Goal: Check status: Check status

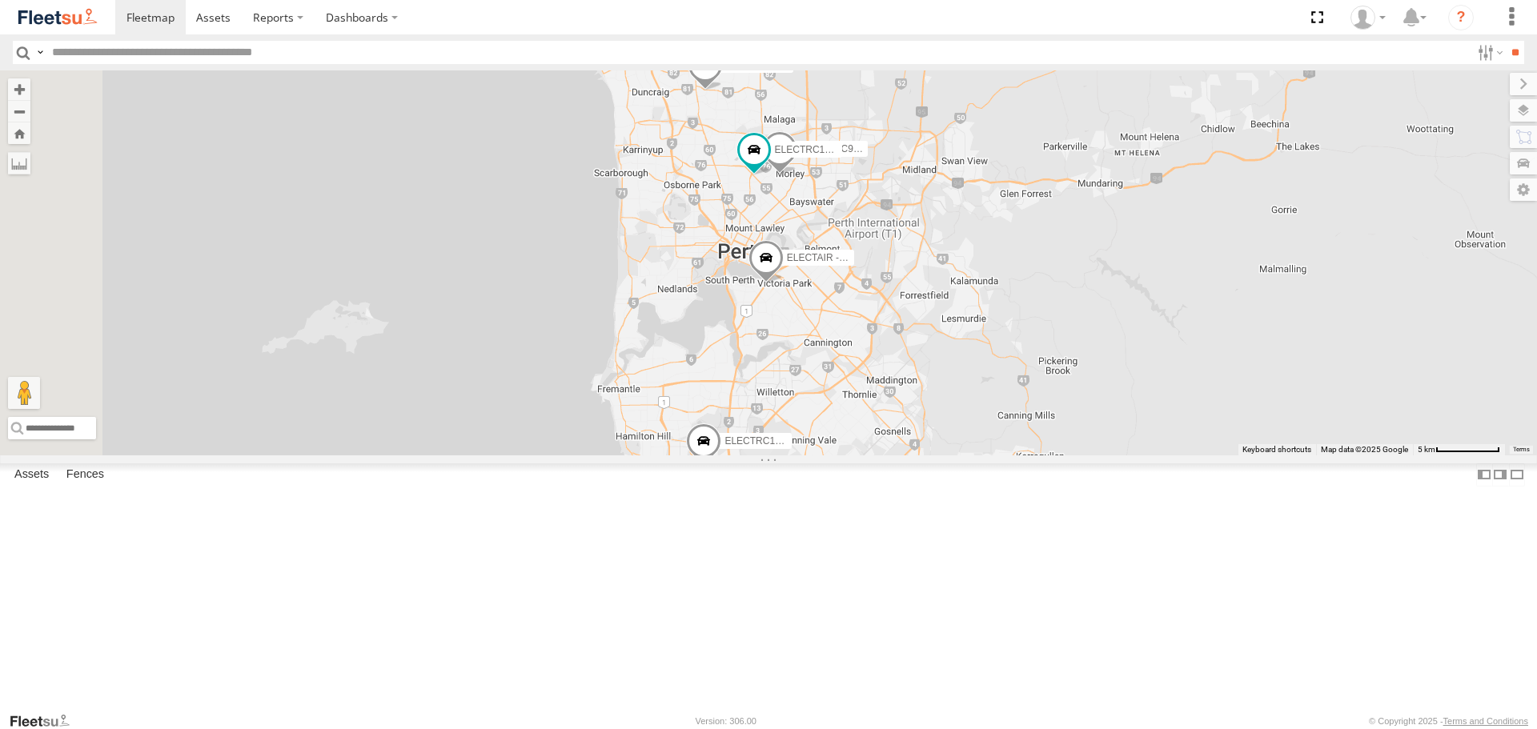
click at [0, 0] on div "ELECTRC16 - [PERSON_NAME]" at bounding box center [0, 0] width 0 height 0
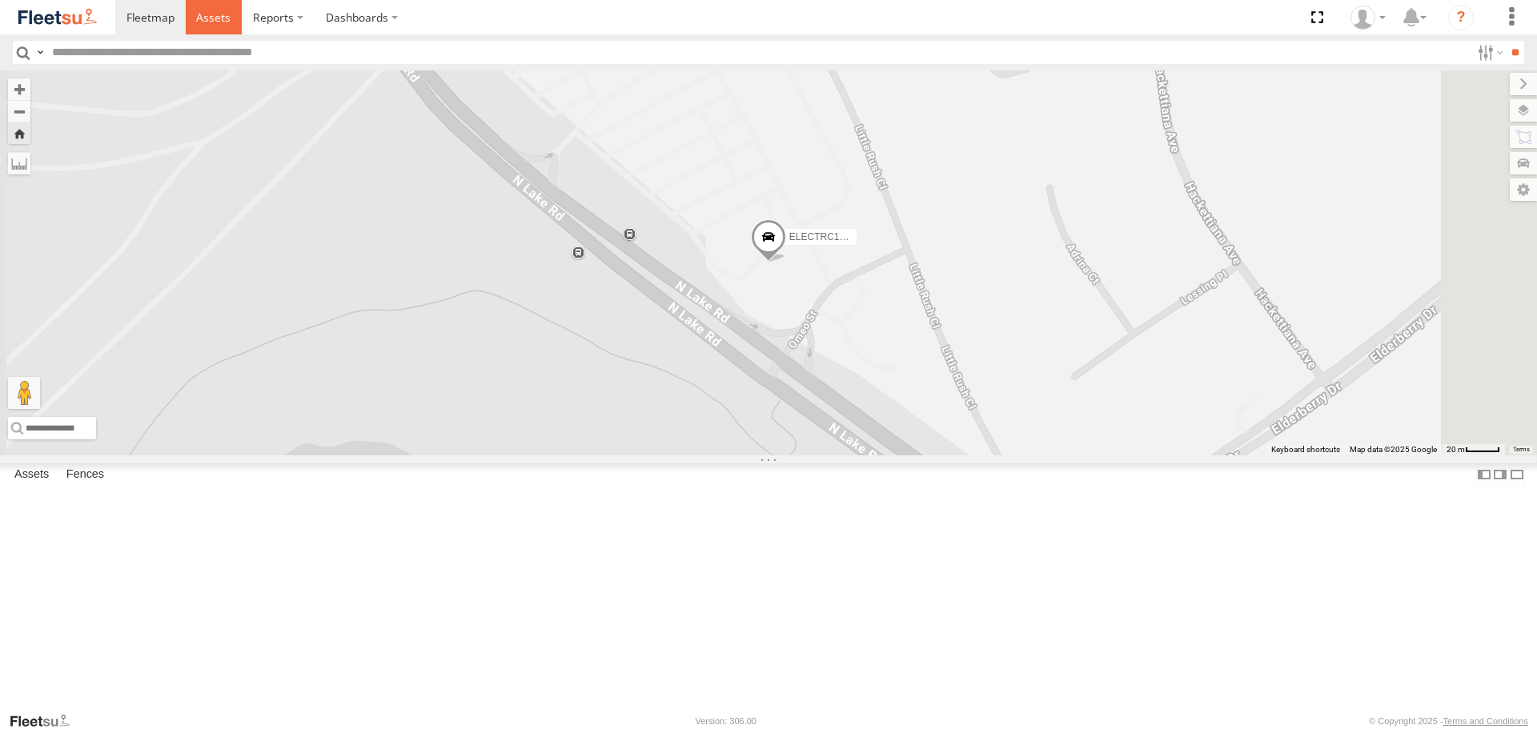
click at [227, 24] on span at bounding box center [213, 17] width 34 height 15
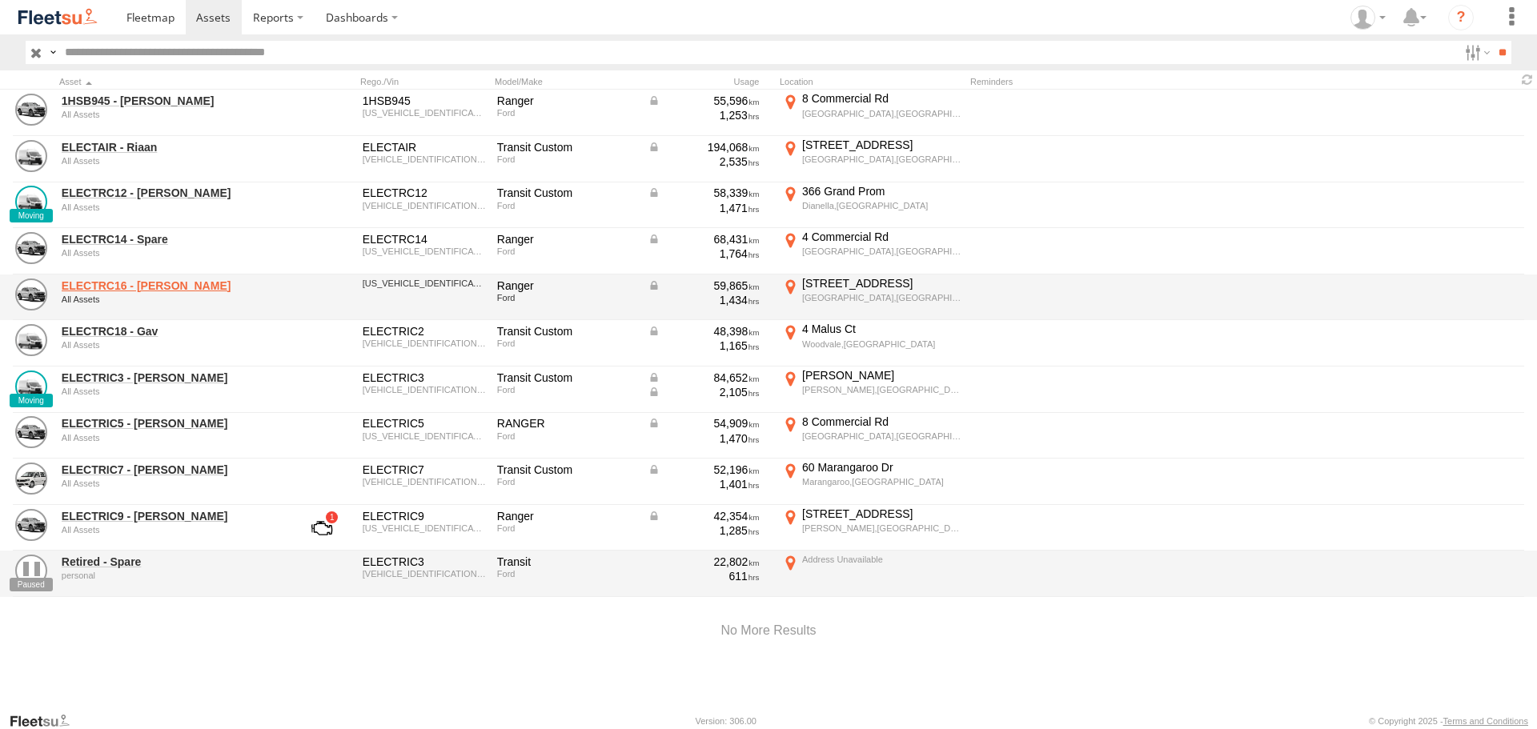
click at [151, 288] on link "ELECTRC16 - Johnny" at bounding box center [171, 286] width 219 height 14
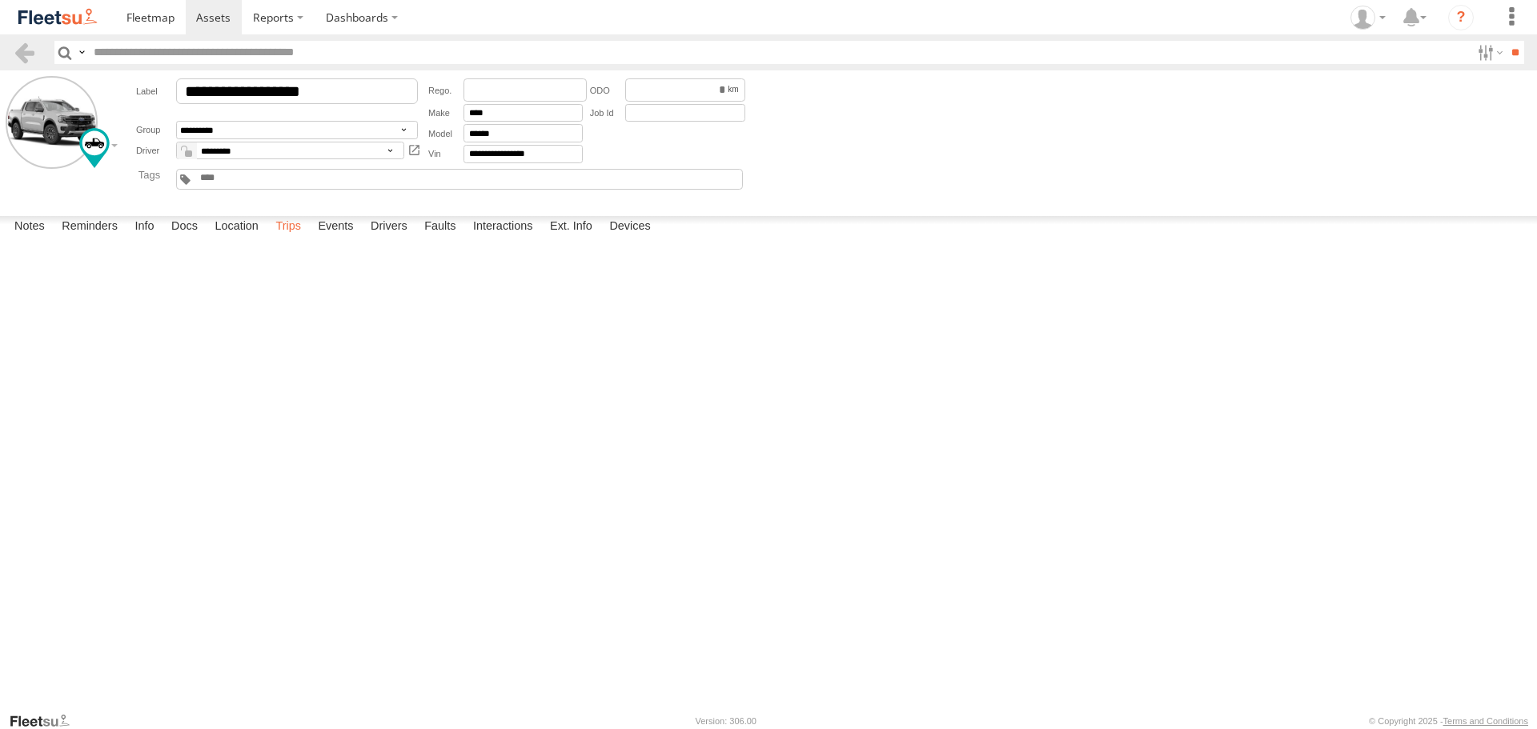
click at [291, 239] on label "Trips" at bounding box center [288, 227] width 42 height 22
click at [96, 27] on img at bounding box center [57, 17] width 83 height 22
click at [230, 20] on link at bounding box center [214, 17] width 57 height 34
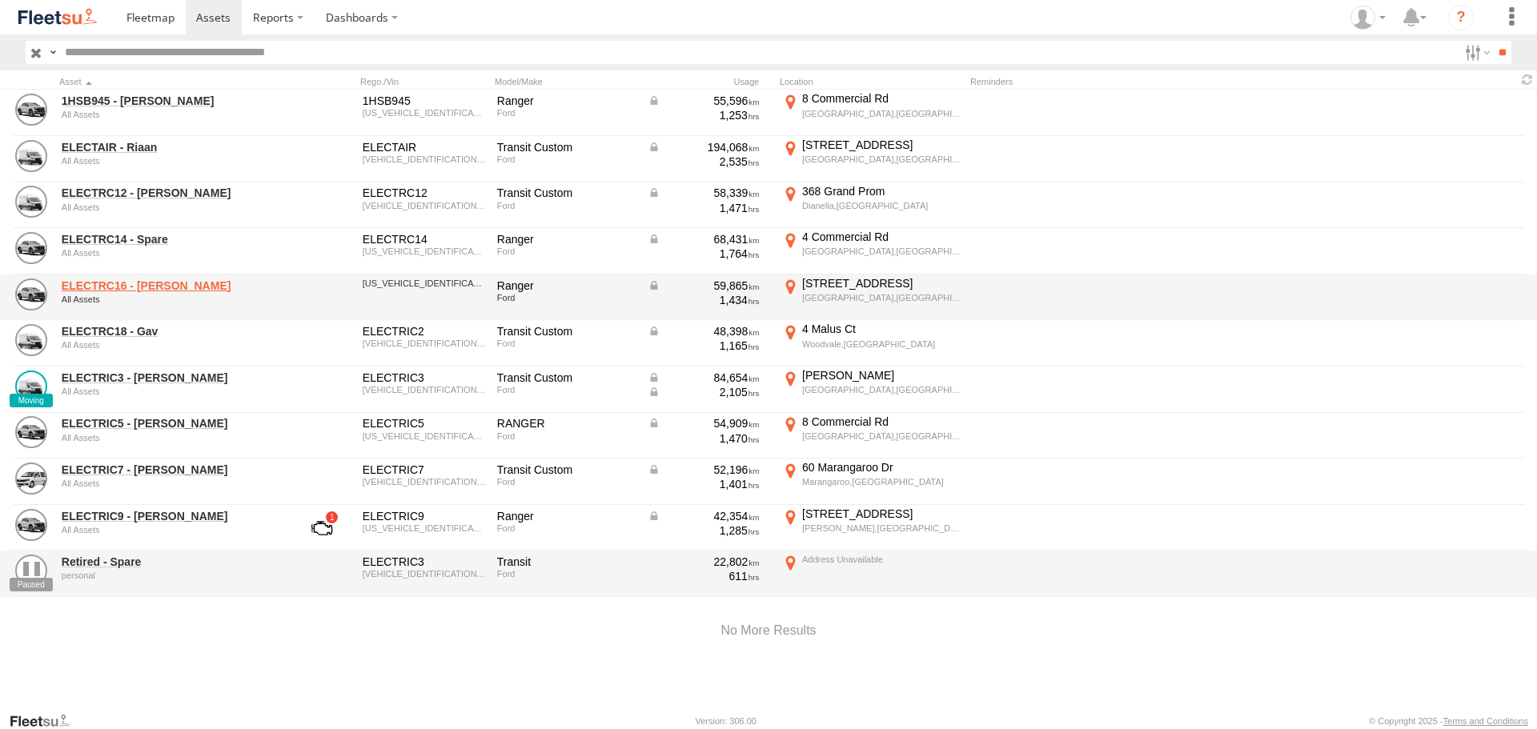
click at [151, 285] on link "ELECTRC16 - Johnny" at bounding box center [171, 286] width 219 height 14
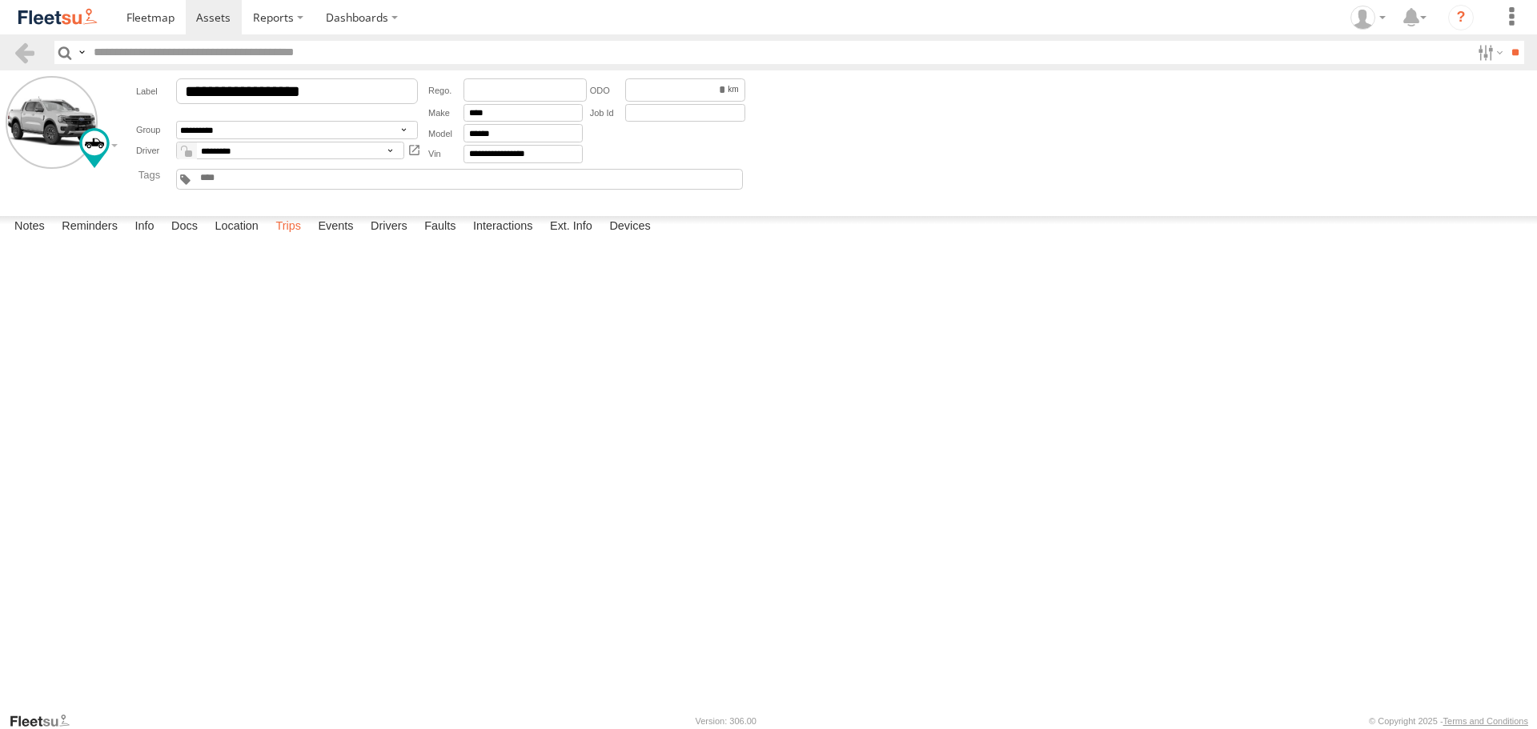
click at [284, 239] on label "Trips" at bounding box center [288, 227] width 42 height 22
